Goal: Find specific page/section: Find specific page/section

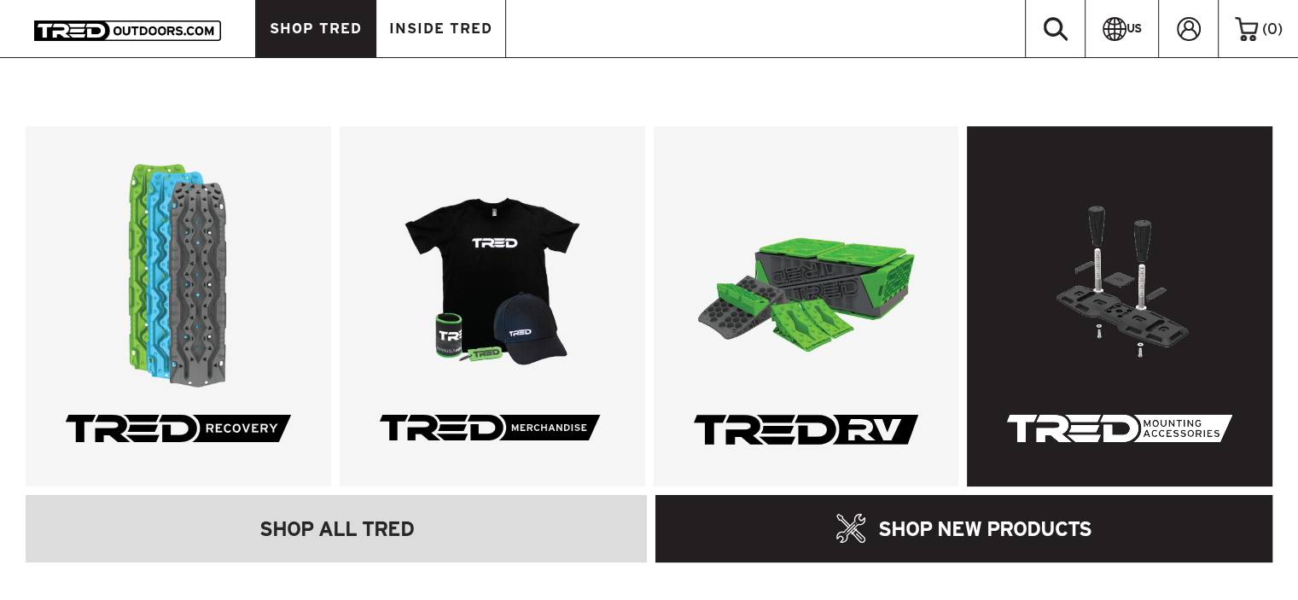
click at [1027, 308] on link at bounding box center [1120, 306] width 306 height 360
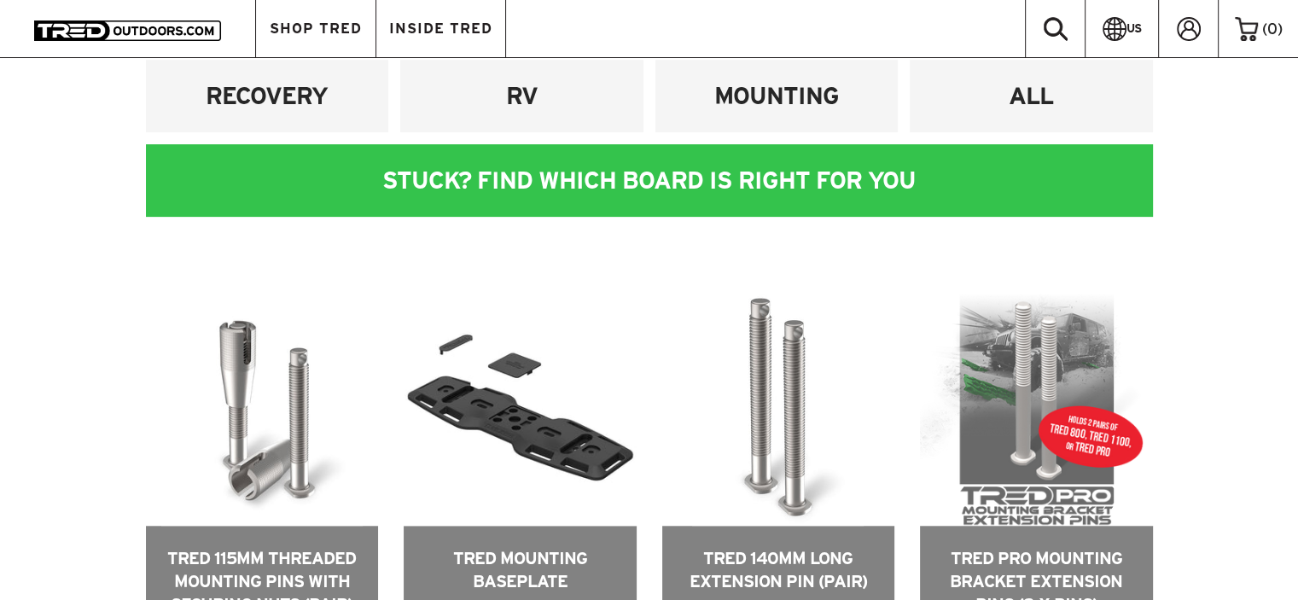
scroll to position [571, 0]
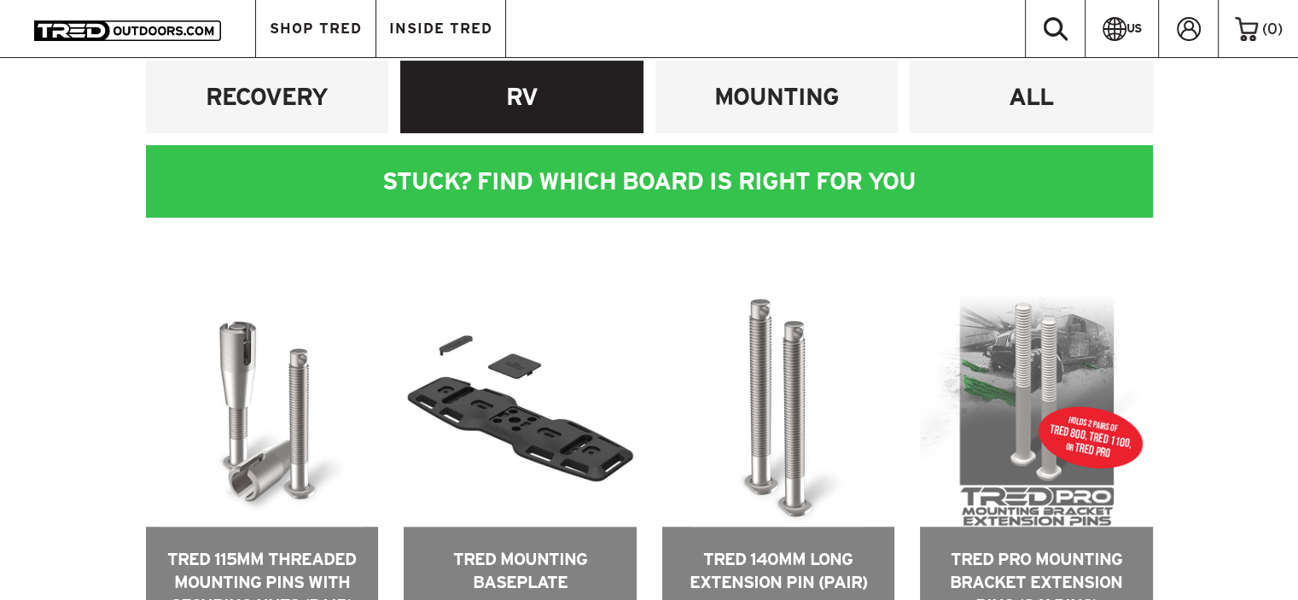
click at [557, 92] on h4 "RV" at bounding box center [522, 97] width 218 height 32
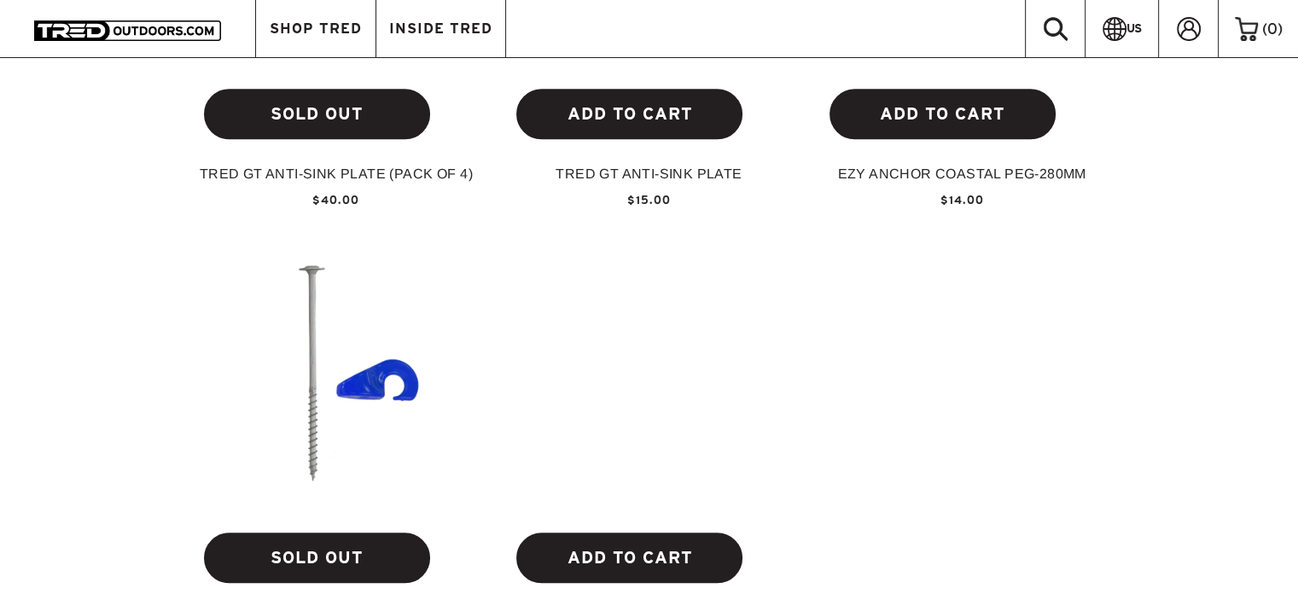
scroll to position [1654, 0]
